Goal: Information Seeking & Learning: Learn about a topic

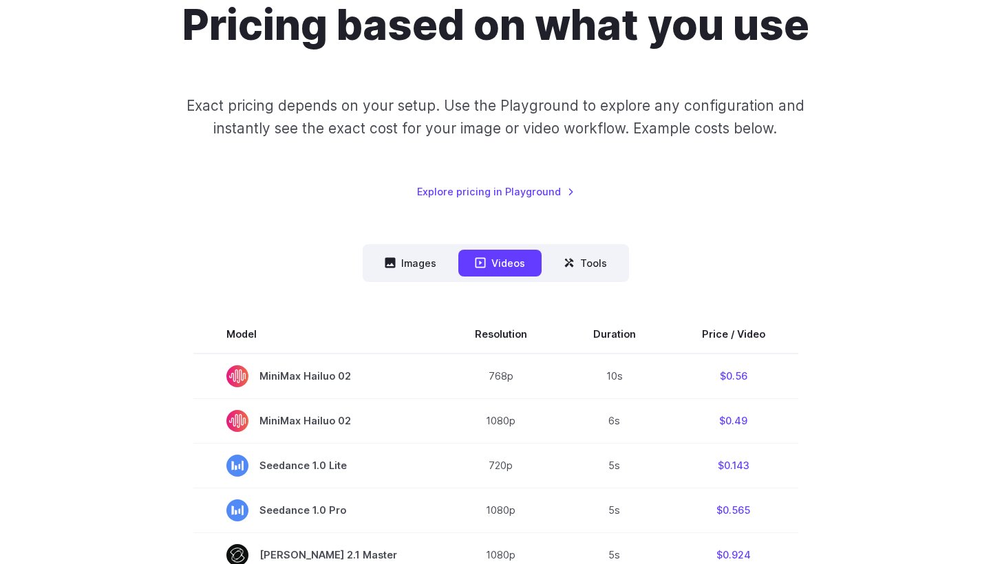
scroll to position [143, 0]
click at [424, 264] on button "Images" at bounding box center [410, 264] width 85 height 27
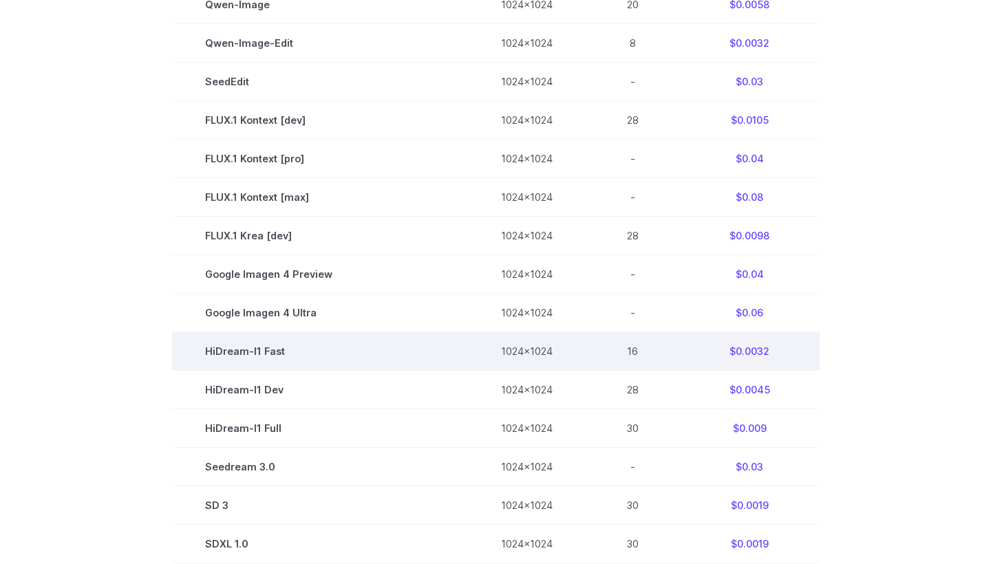
scroll to position [651, 0]
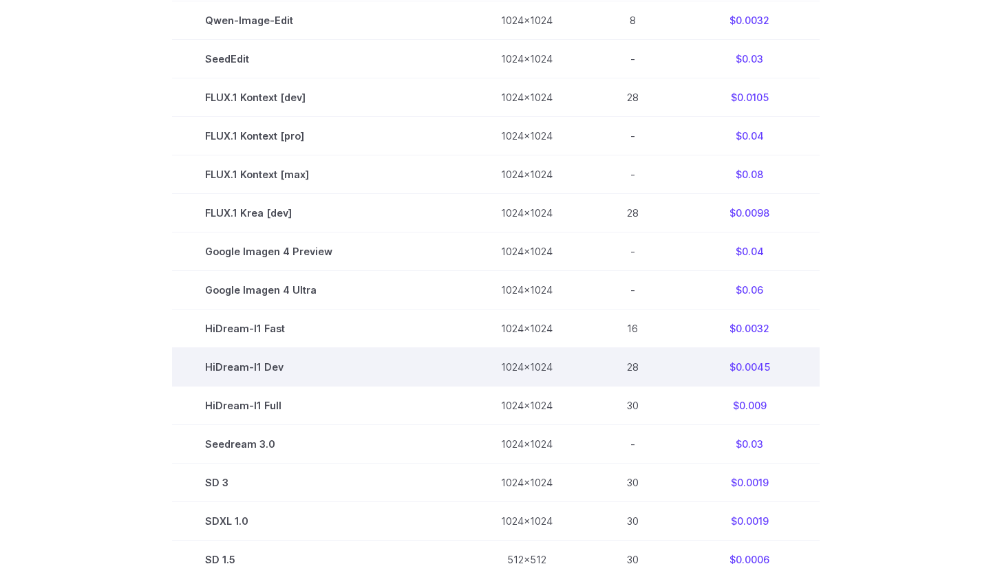
click at [752, 371] on td "$0.0045" at bounding box center [750, 367] width 140 height 39
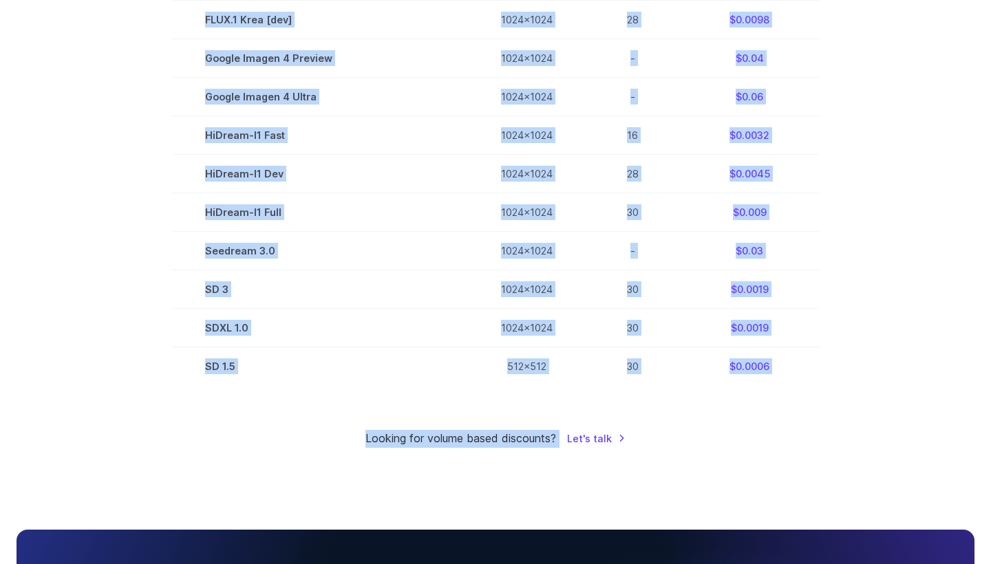
scroll to position [854, 0]
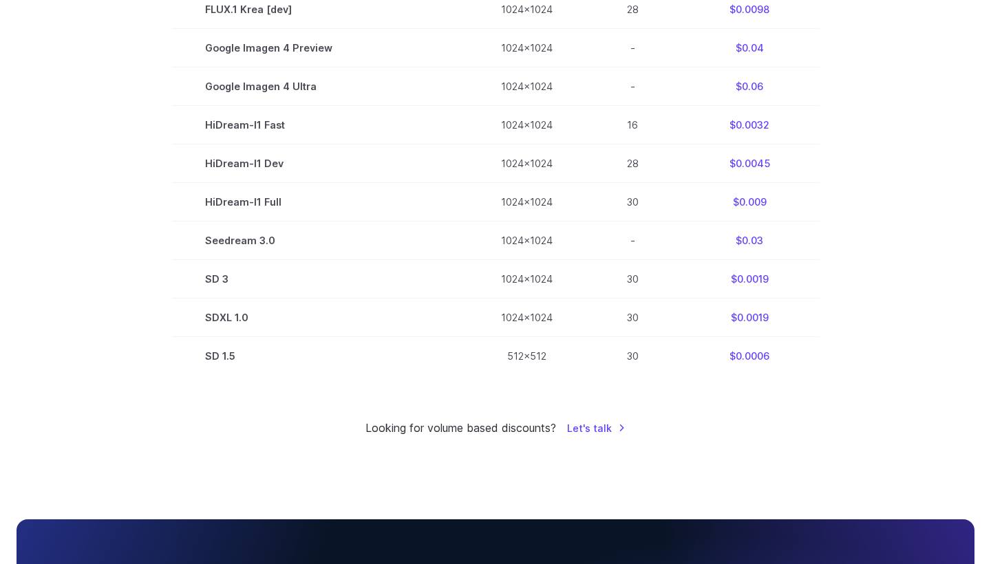
drag, startPoint x: 174, startPoint y: 326, endPoint x: 835, endPoint y: 359, distance: 661.7
copy div
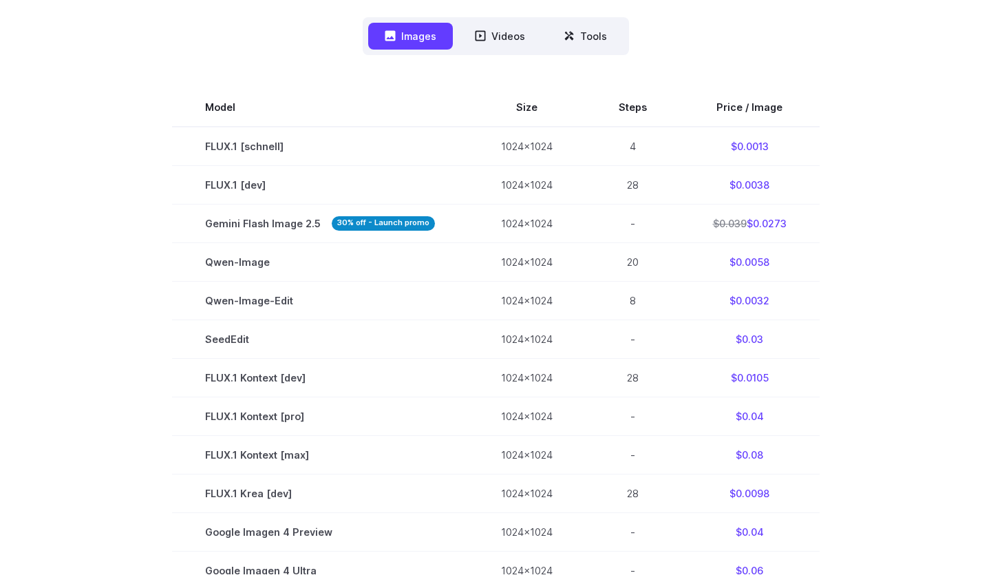
scroll to position [404, 0]
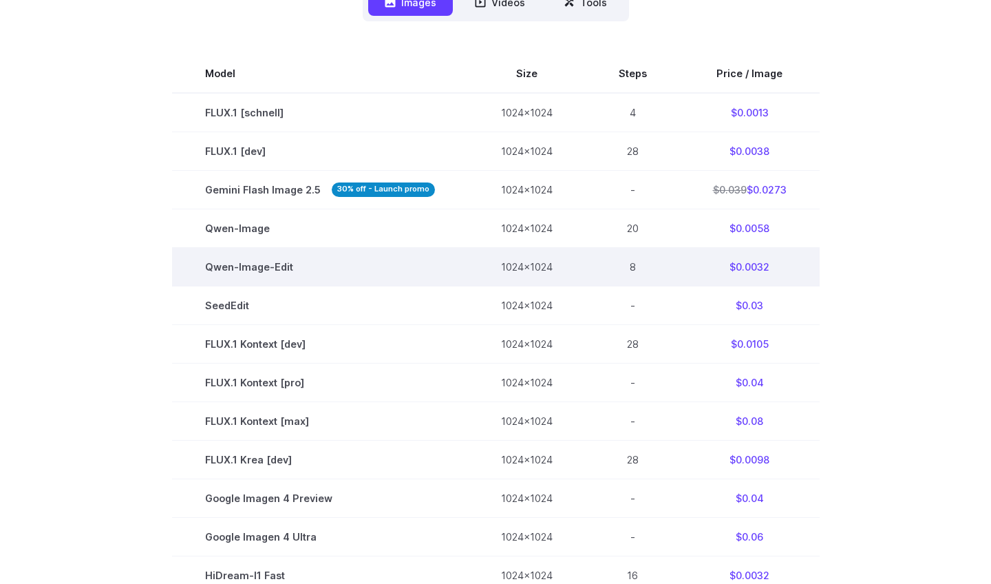
click at [455, 247] on td "Qwen-Image-Edit" at bounding box center [320, 266] width 296 height 39
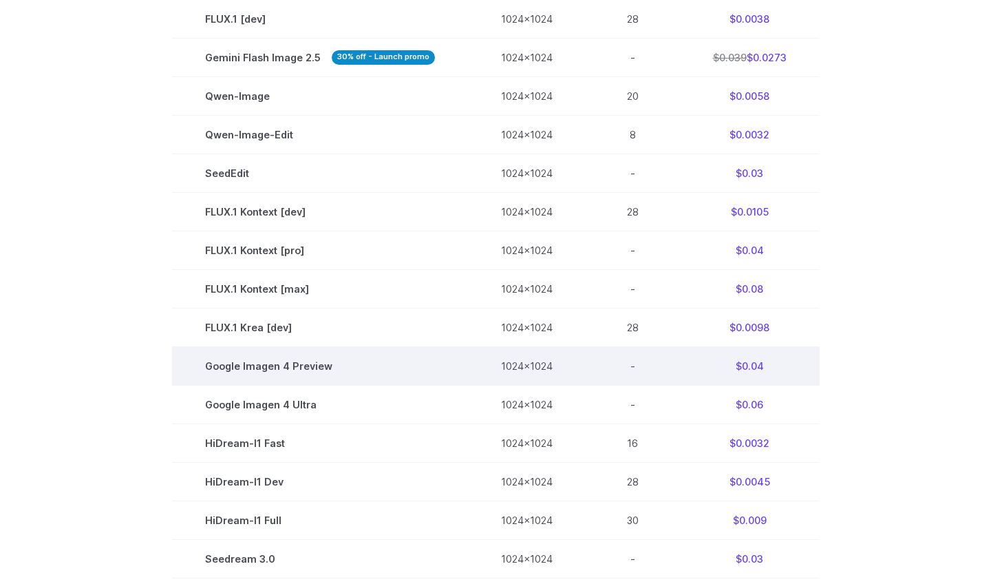
scroll to position [578, 0]
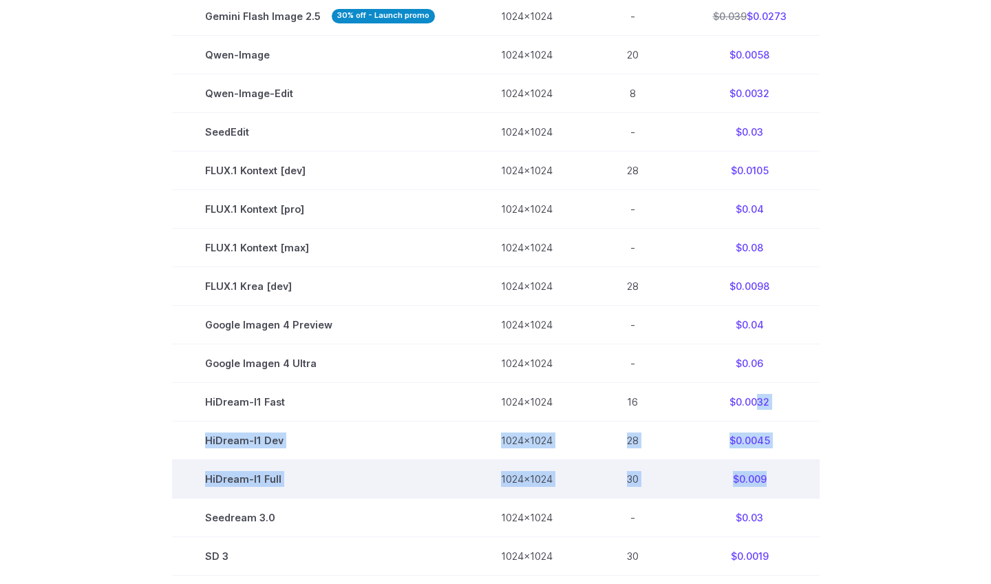
drag, startPoint x: 752, startPoint y: 408, endPoint x: 763, endPoint y: 484, distance: 76.5
click at [763, 484] on tbody "Model Size Steps Price / Image FLUX.1 [schnell] 1024x1024 4 $0.0013 FLUX.1 [dev…" at bounding box center [496, 267] width 648 height 772
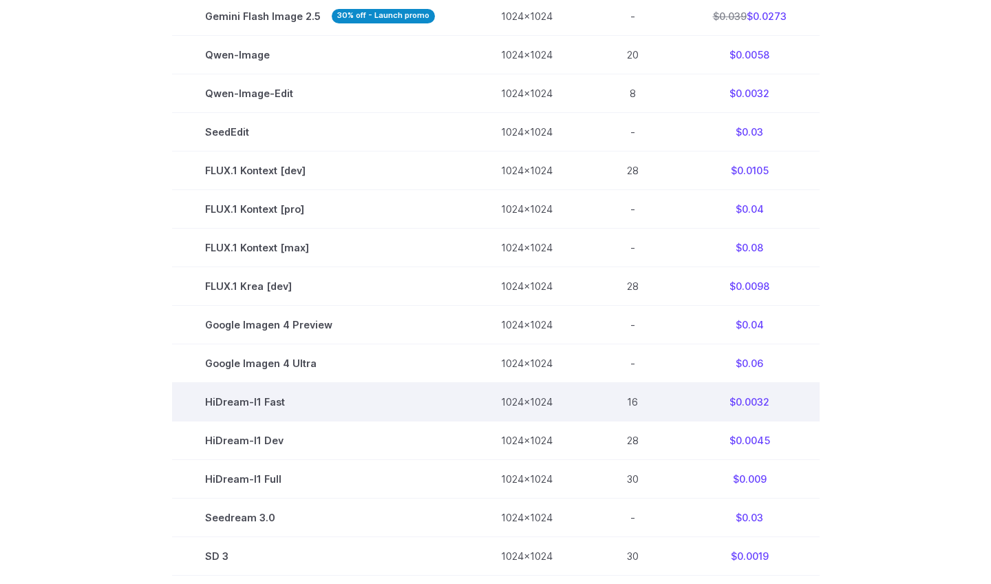
click at [751, 409] on td "$0.0032" at bounding box center [750, 402] width 140 height 39
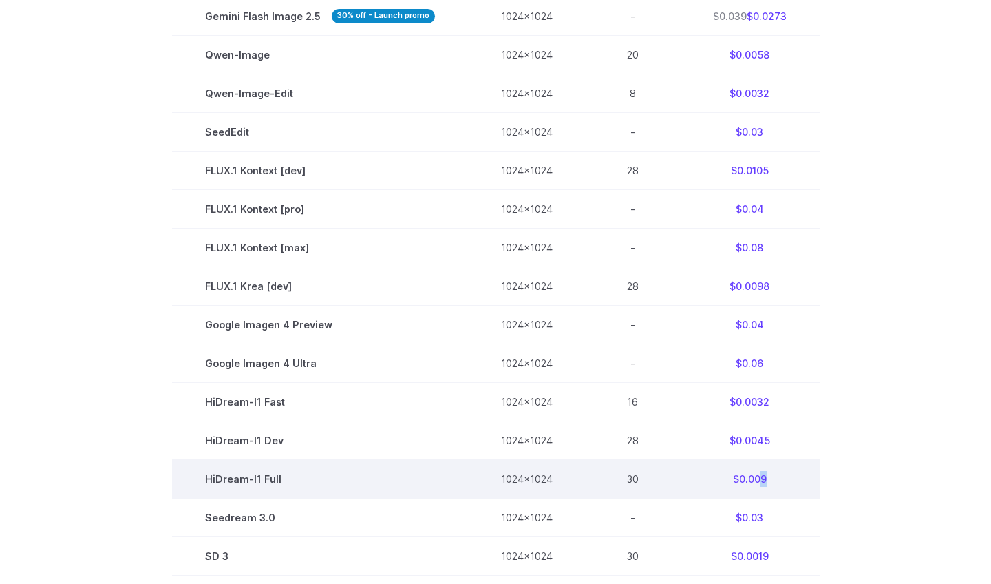
drag, startPoint x: 754, startPoint y: 485, endPoint x: 761, endPoint y: 486, distance: 6.9
click at [761, 486] on td "$0.009" at bounding box center [750, 479] width 140 height 39
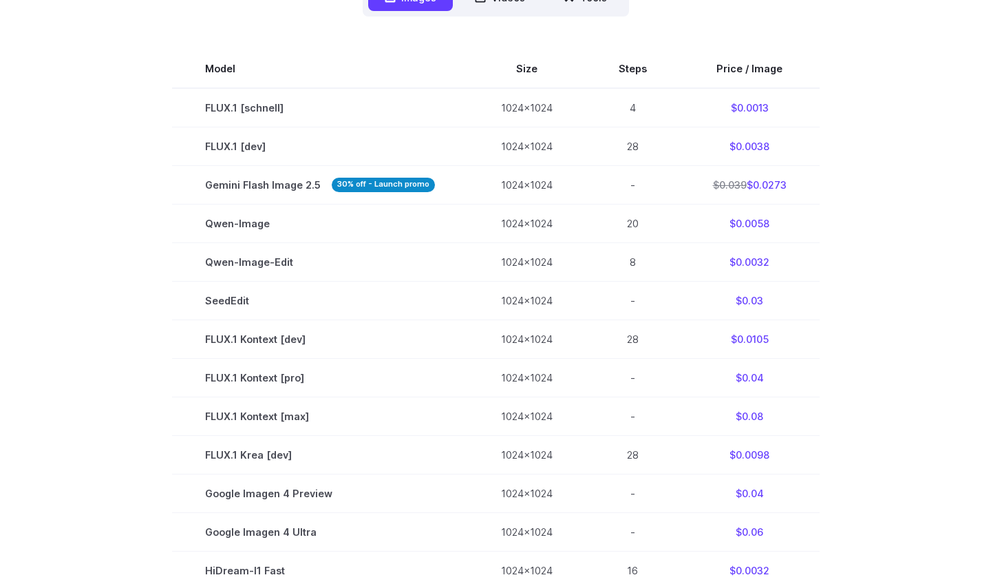
scroll to position [597, 0]
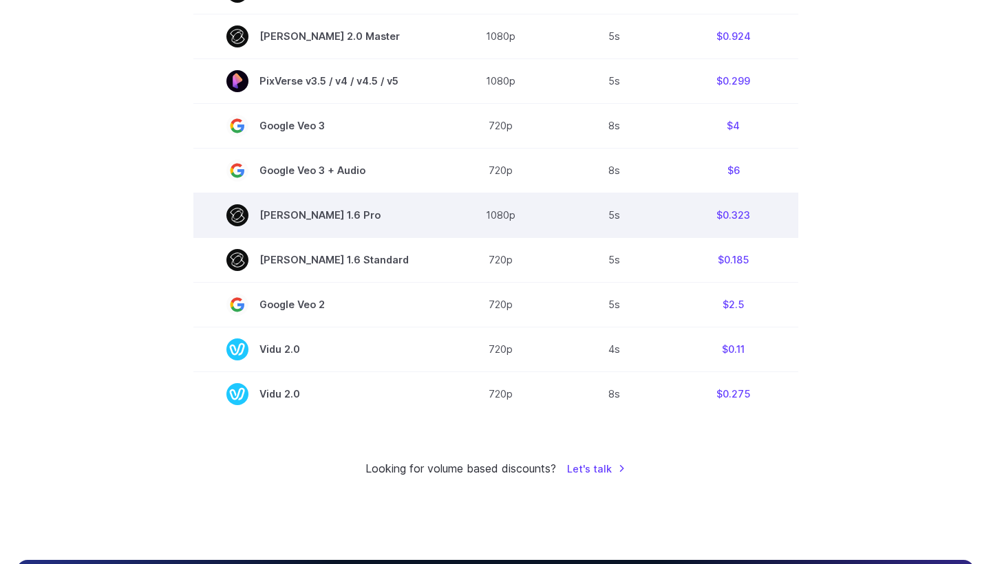
scroll to position [982, 0]
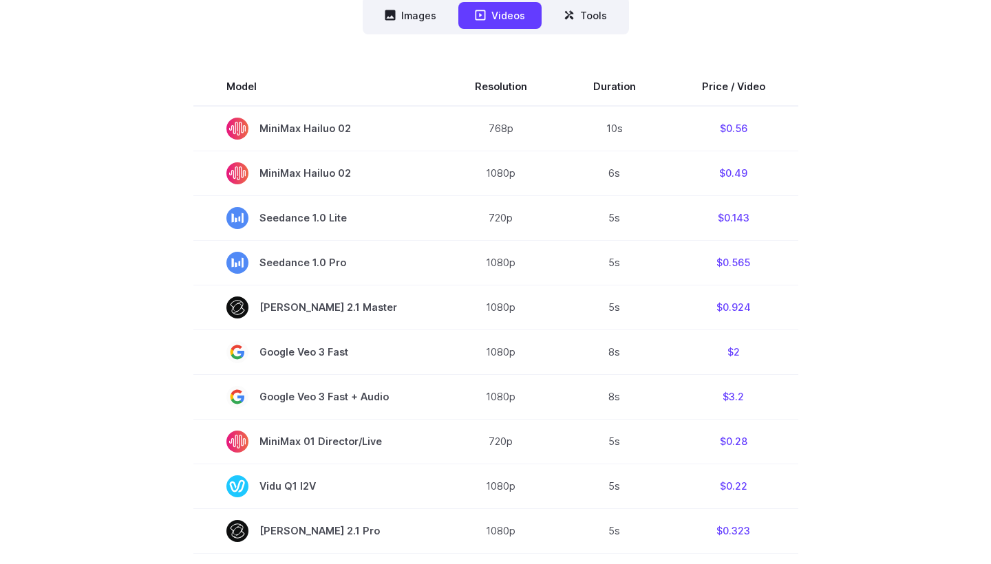
scroll to position [386, 0]
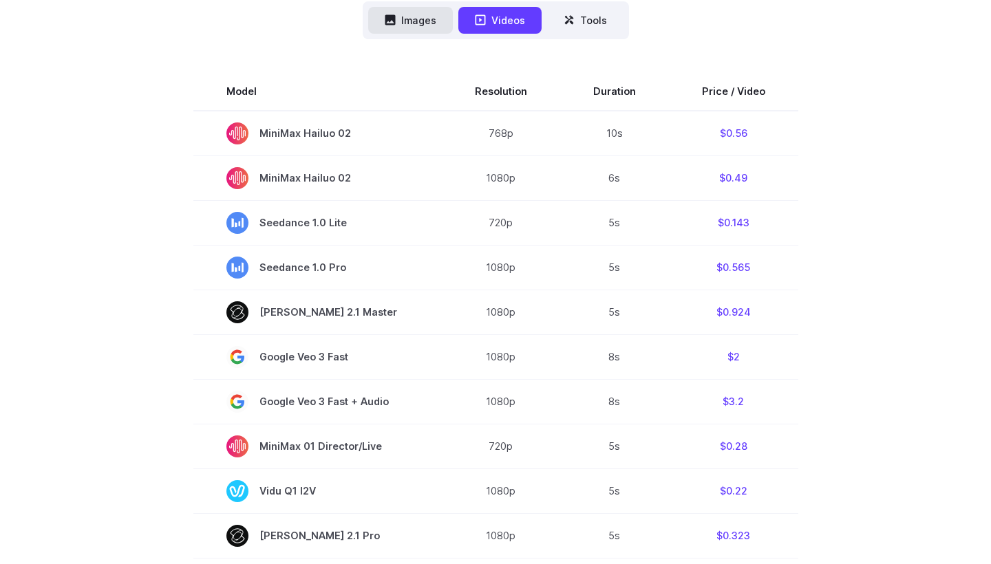
click at [423, 21] on button "Images" at bounding box center [410, 20] width 85 height 27
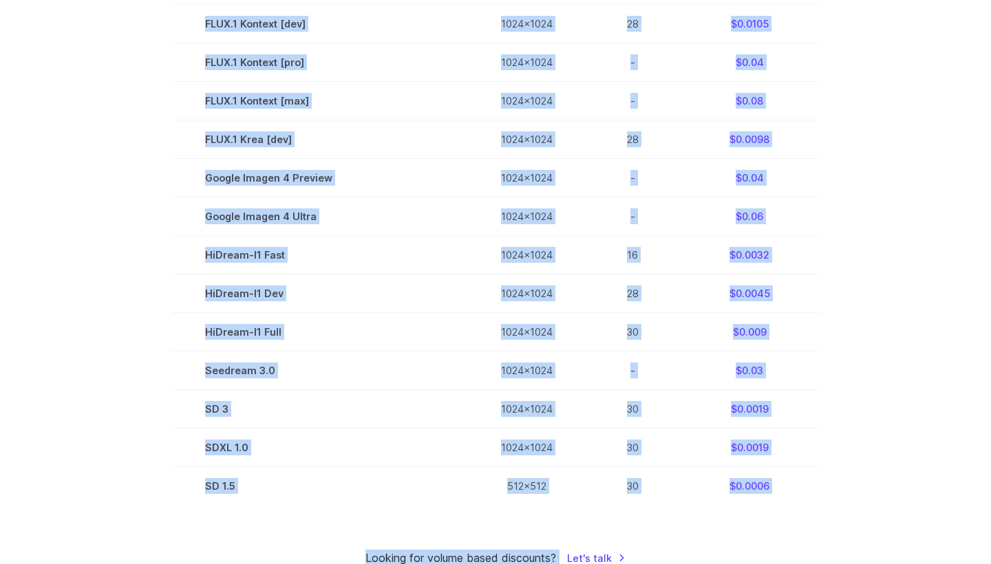
scroll to position [739, 0]
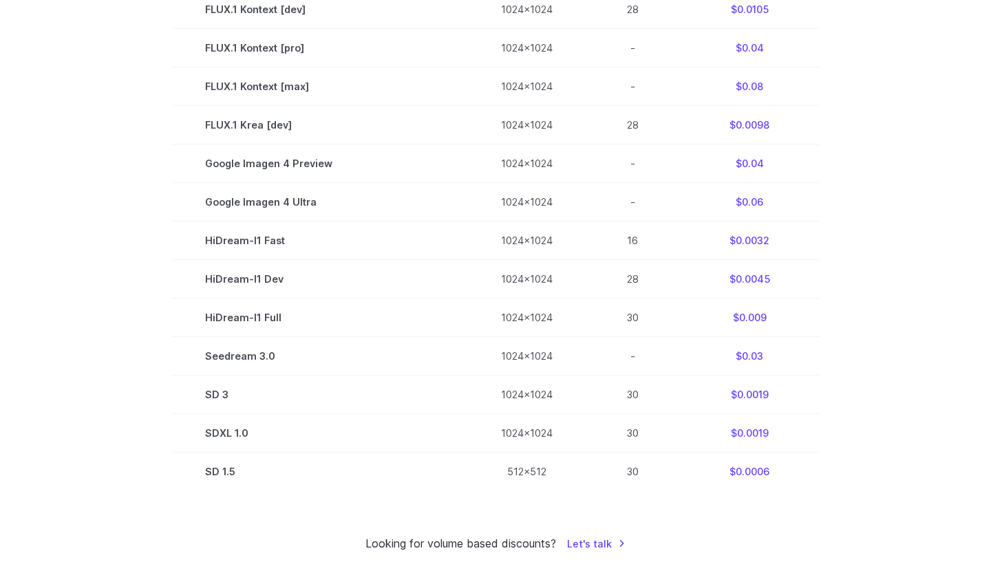
drag, startPoint x: 151, startPoint y: 335, endPoint x: 695, endPoint y: 509, distance: 571.3
copy div
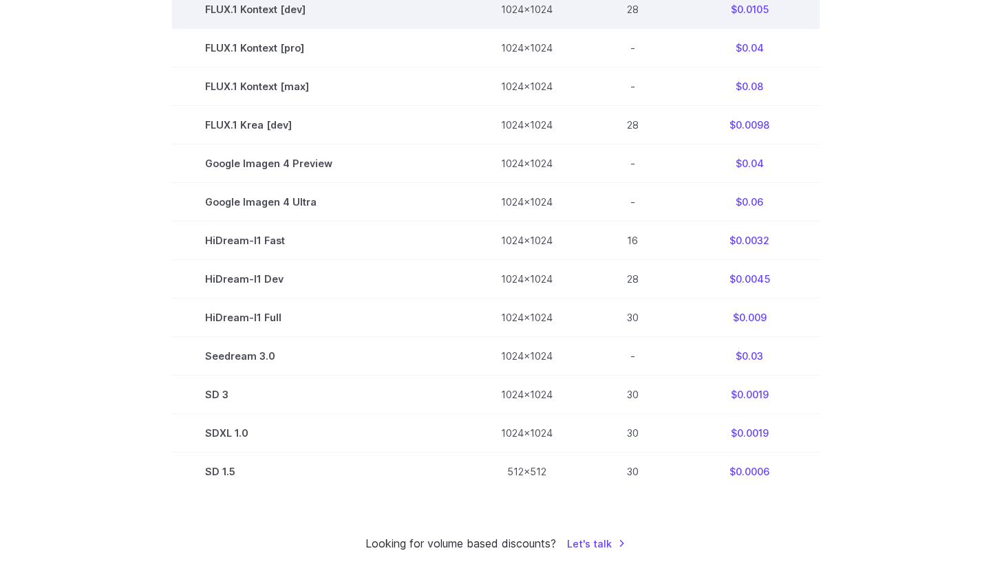
click at [267, 1] on td "FLUX.1 Kontext [dev]" at bounding box center [320, 9] width 296 height 39
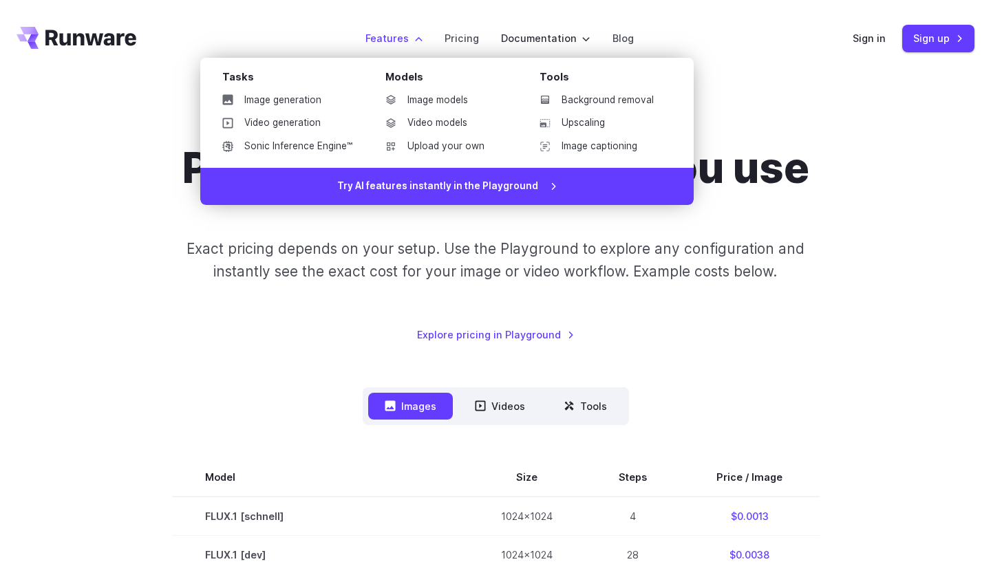
scroll to position [0, 0]
